Goal: Information Seeking & Learning: Check status

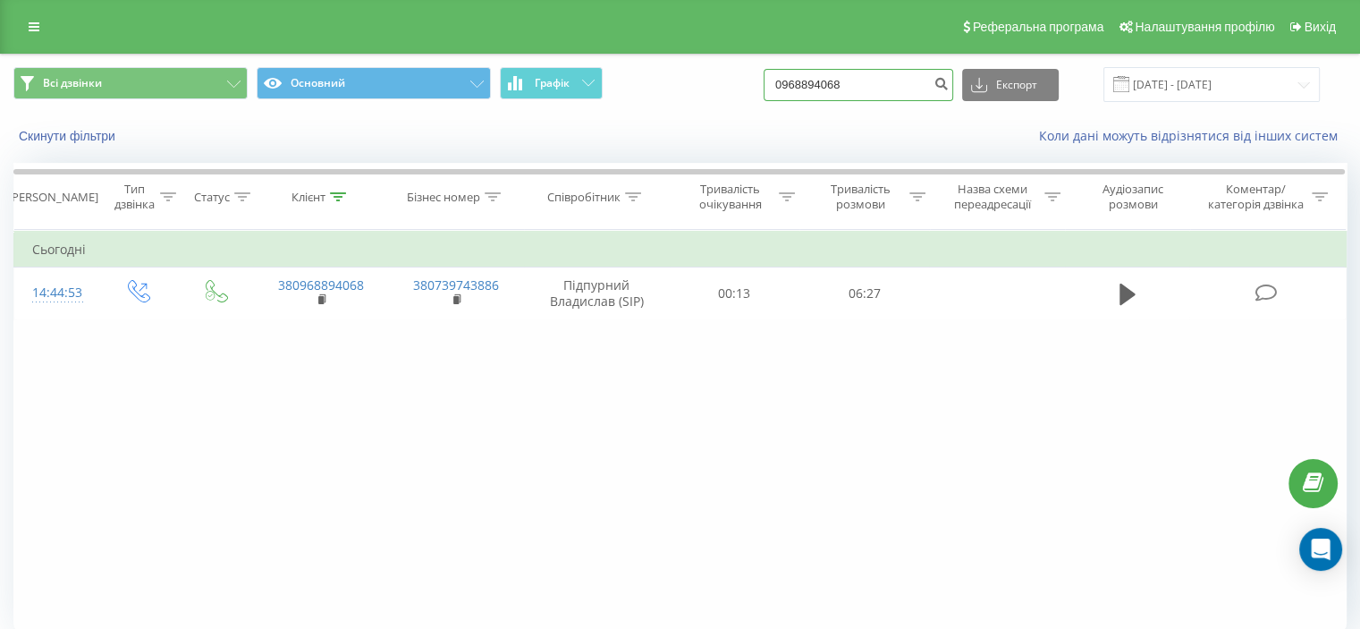
drag, startPoint x: 897, startPoint y: 91, endPoint x: 758, endPoint y: 75, distance: 139.6
click at [758, 75] on div "Всі дзвінки Основний Графік 0968894068 Експорт .csv .xls .xlsx [DATE] - [DATE]" at bounding box center [680, 84] width 1334 height 35
paste input "3) [PHONE_NUMBER]"
click at [826, 84] on input "093) [PHONE_NUMBER]" at bounding box center [859, 85] width 190 height 32
click at [842, 82] on input "093185-86-69" at bounding box center [859, 85] width 190 height 32
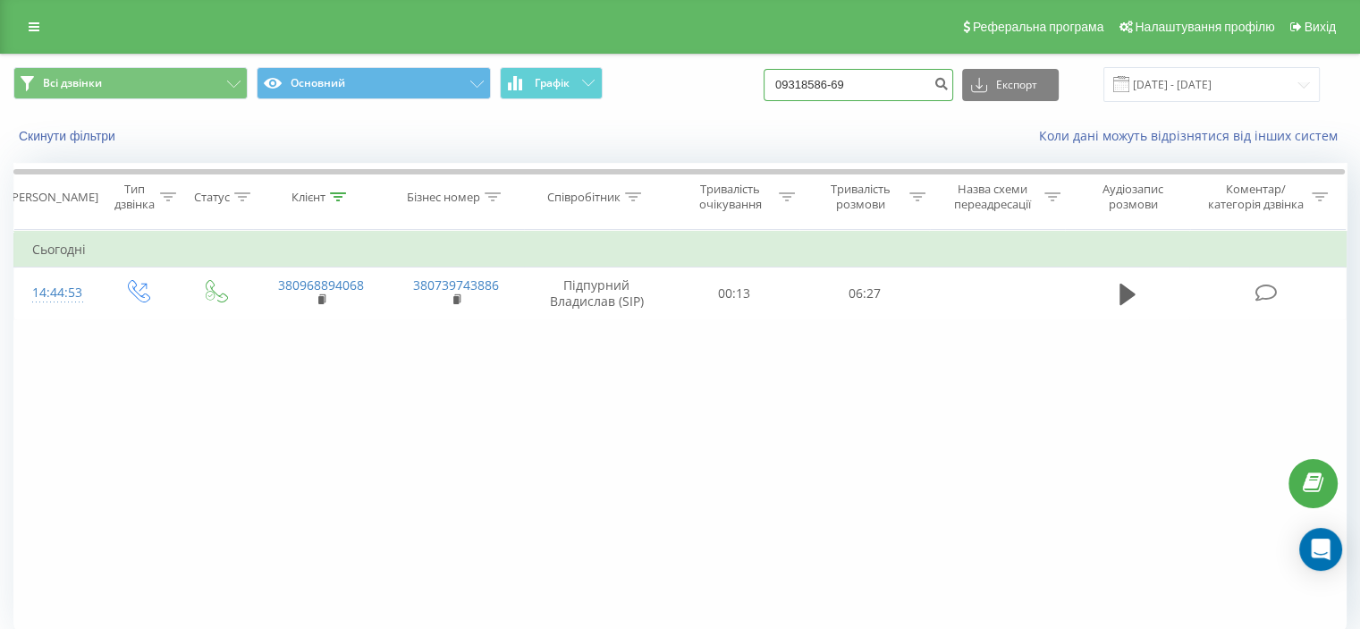
click at [856, 82] on input "09318586-69" at bounding box center [859, 85] width 190 height 32
type input "0931858669"
click at [949, 82] on icon "submit" at bounding box center [941, 81] width 15 height 11
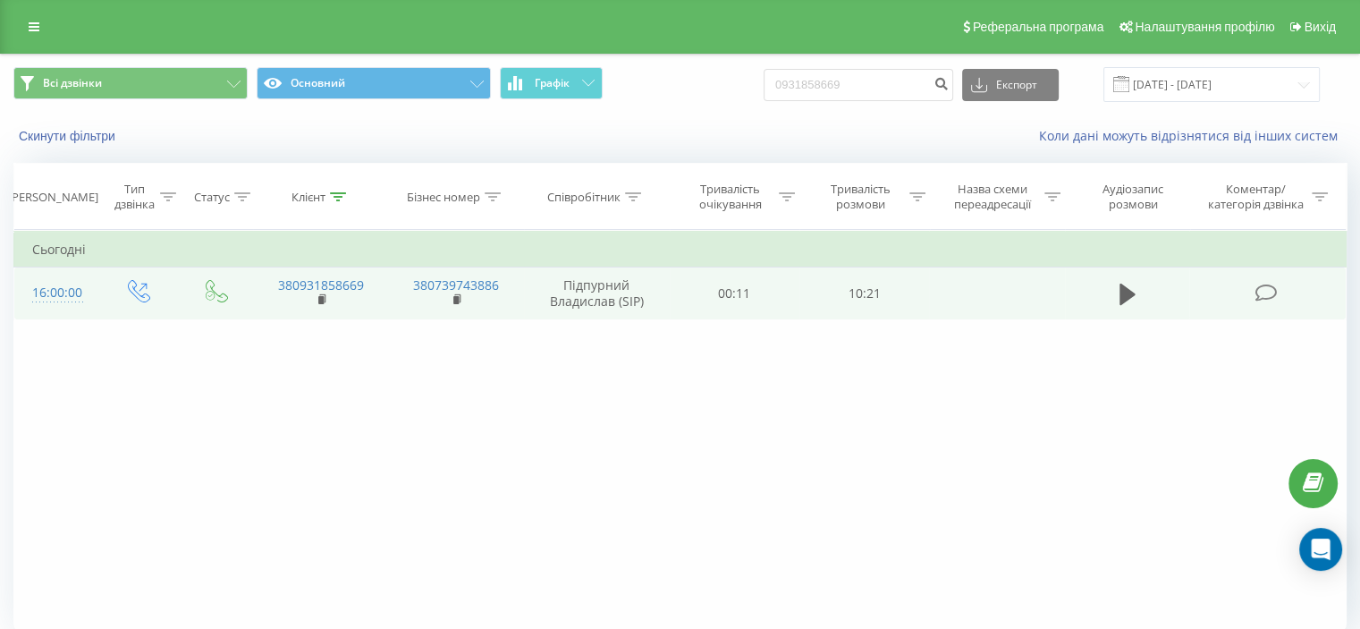
click at [1263, 292] on icon at bounding box center [1266, 293] width 22 height 19
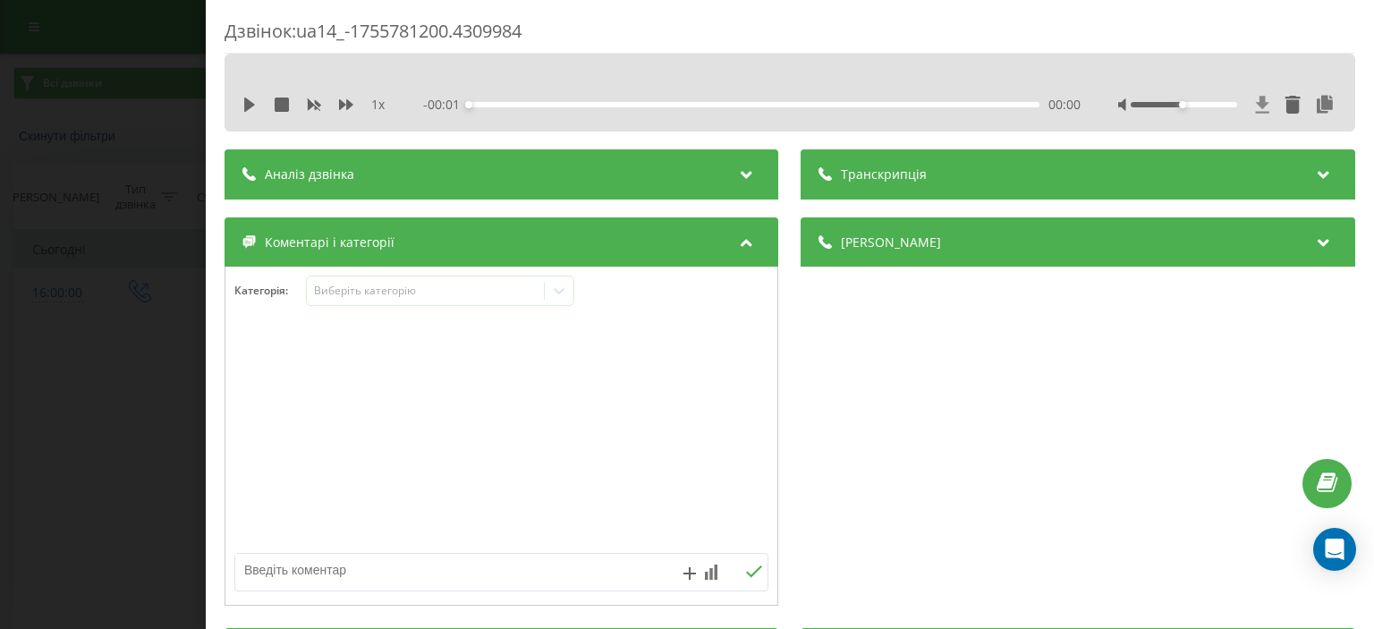
click at [1255, 103] on icon at bounding box center [1262, 105] width 15 height 18
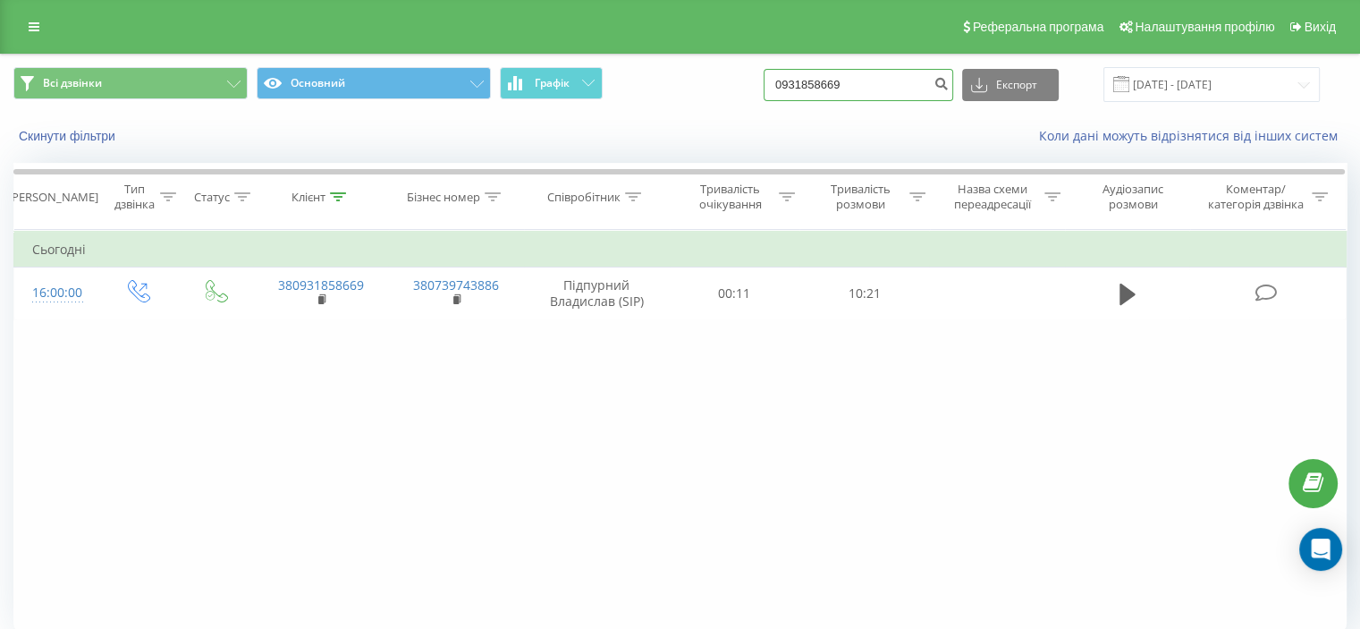
drag, startPoint x: 802, startPoint y: 66, endPoint x: 775, endPoint y: 64, distance: 27.0
click at [775, 64] on div "Всі дзвінки Основний Графік 0931858669 Експорт .csv .xls .xlsx 21.05.2025 - 21.…" at bounding box center [680, 85] width 1359 height 60
